Goal: Transaction & Acquisition: Purchase product/service

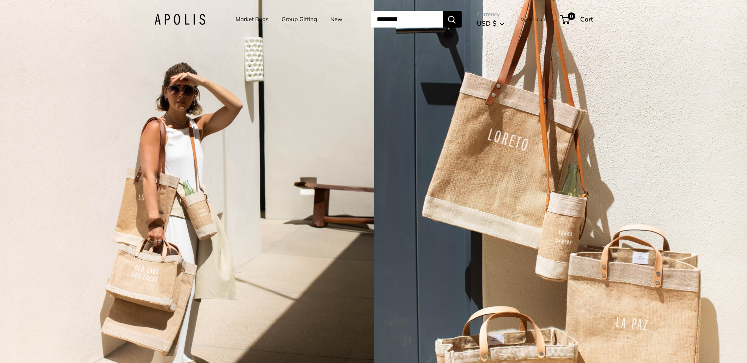
click at [243, 18] on link "Market Bags" at bounding box center [252, 19] width 33 height 11
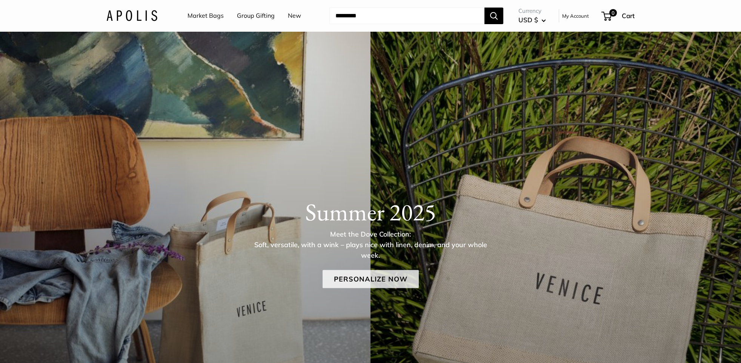
click at [377, 276] on link "Personalize Now" at bounding box center [371, 279] width 96 height 18
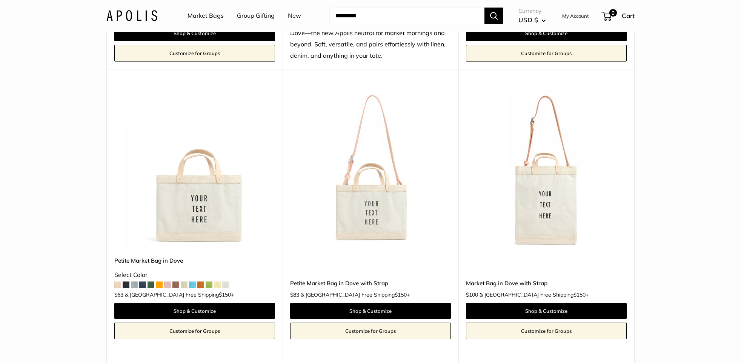
scroll to position [642, 0]
